Goal: Transaction & Acquisition: Purchase product/service

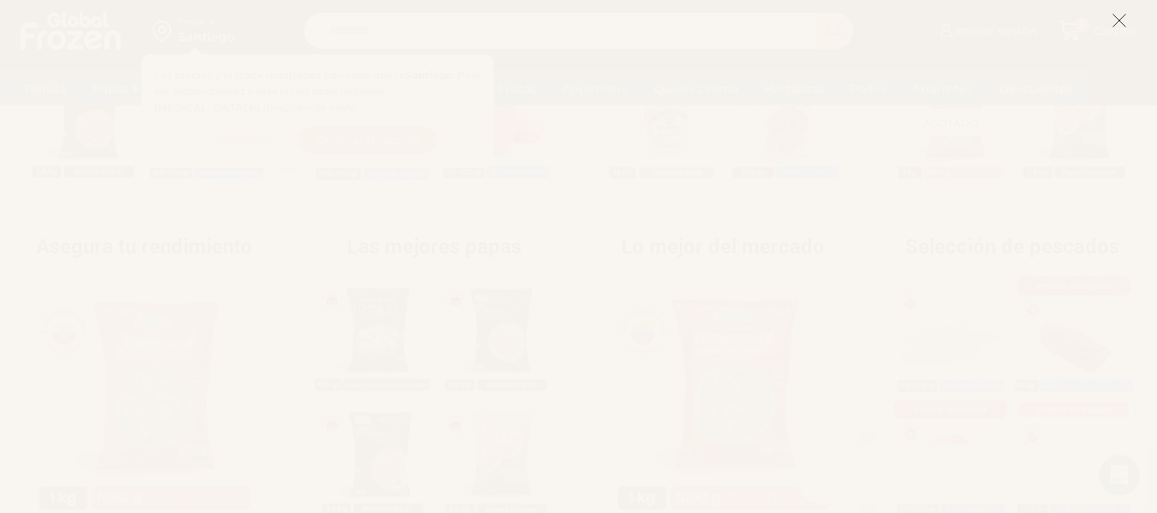
scroll to position [599, 0]
click at [1123, 20] on icon at bounding box center [1119, 20] width 15 height 15
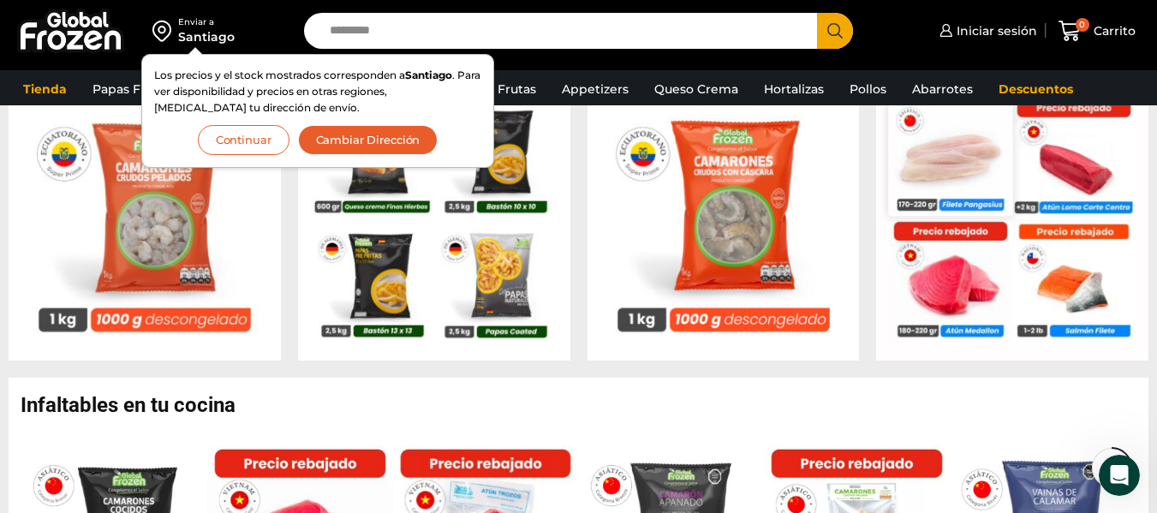
scroll to position [771, 0]
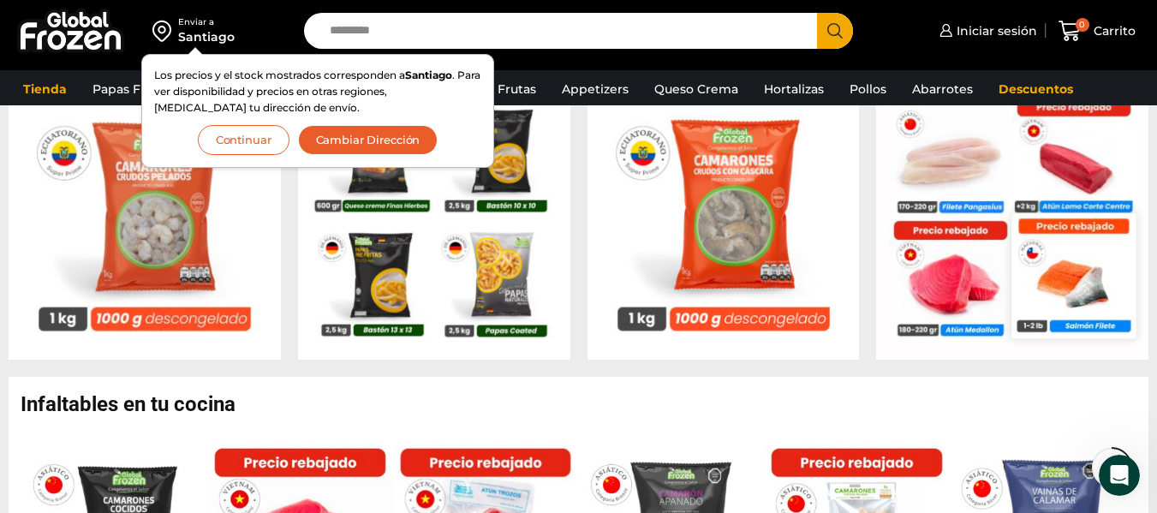
click at [1080, 283] on img at bounding box center [1074, 276] width 124 height 124
